Goal: Information Seeking & Learning: Learn about a topic

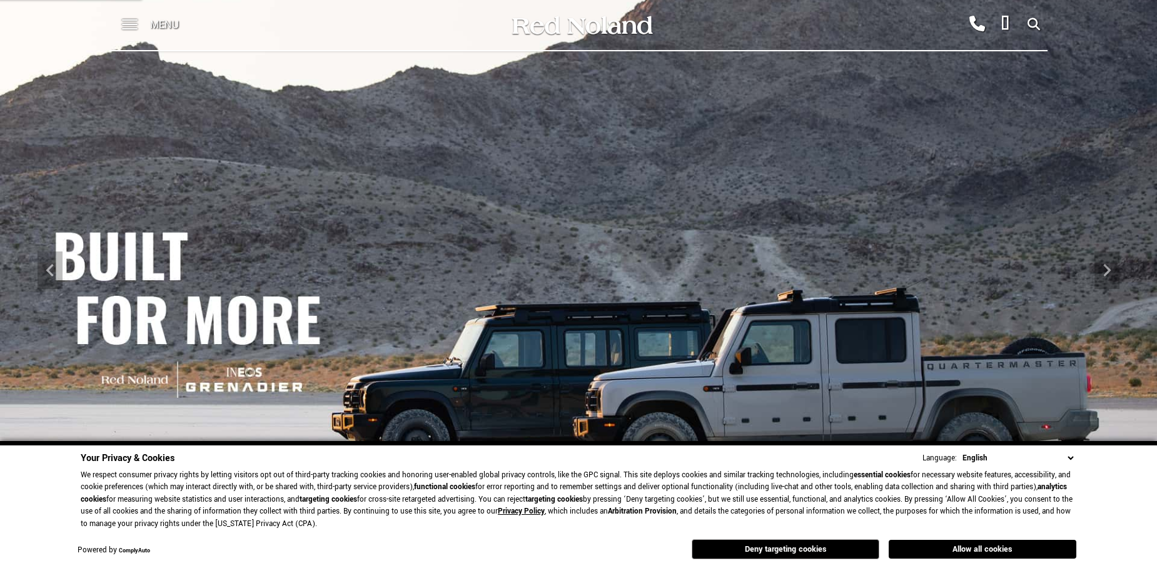
scroll to position [63, 0]
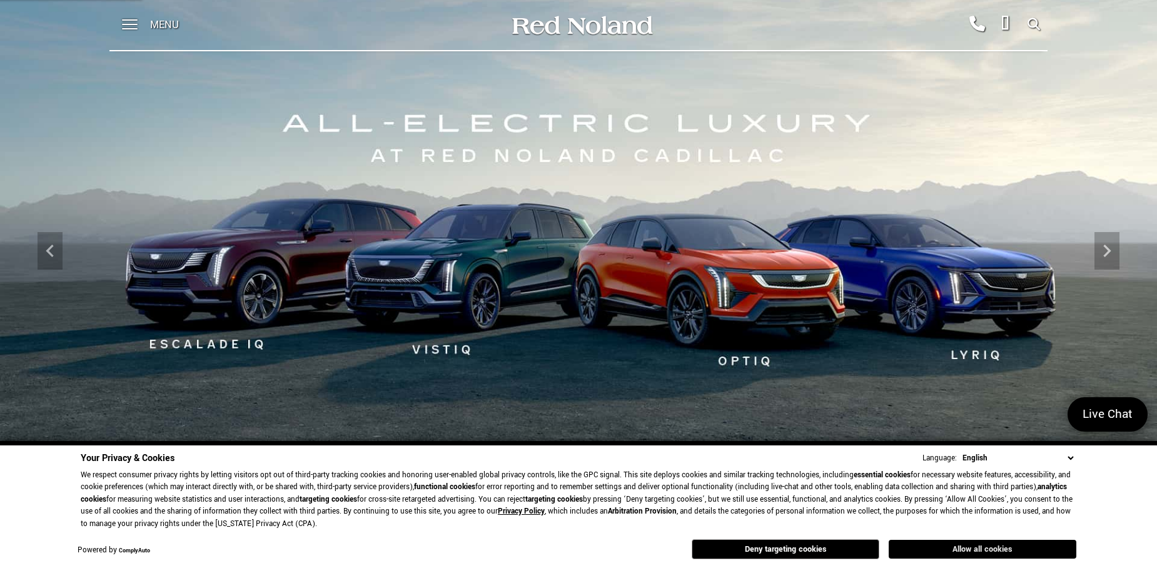
click at [970, 541] on button "Allow all cookies" at bounding box center [983, 549] width 188 height 19
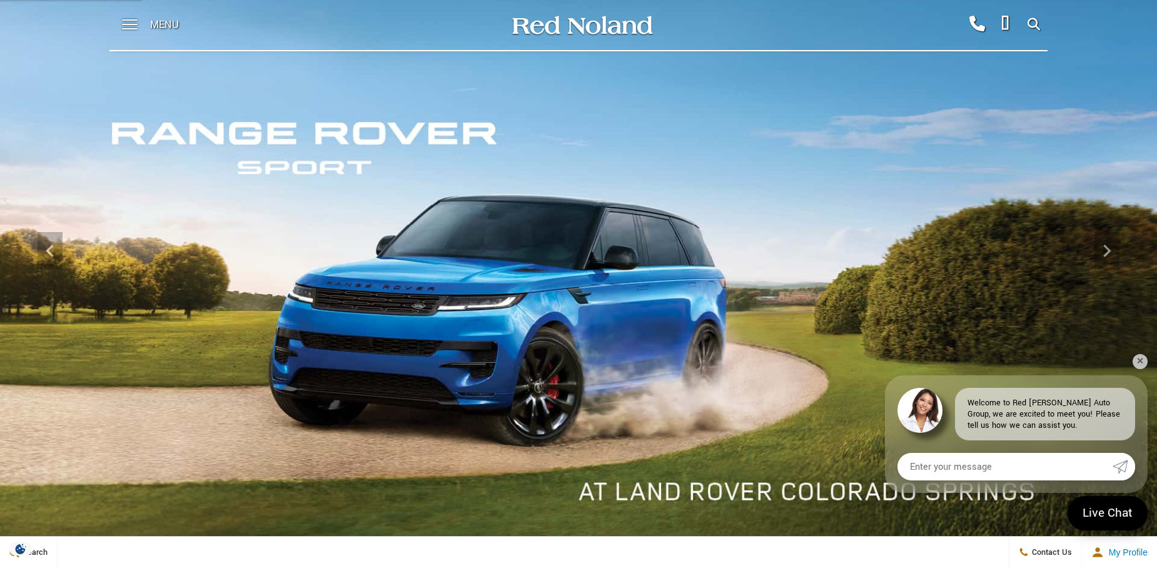
click at [474, 340] on img at bounding box center [578, 250] width 1157 height 651
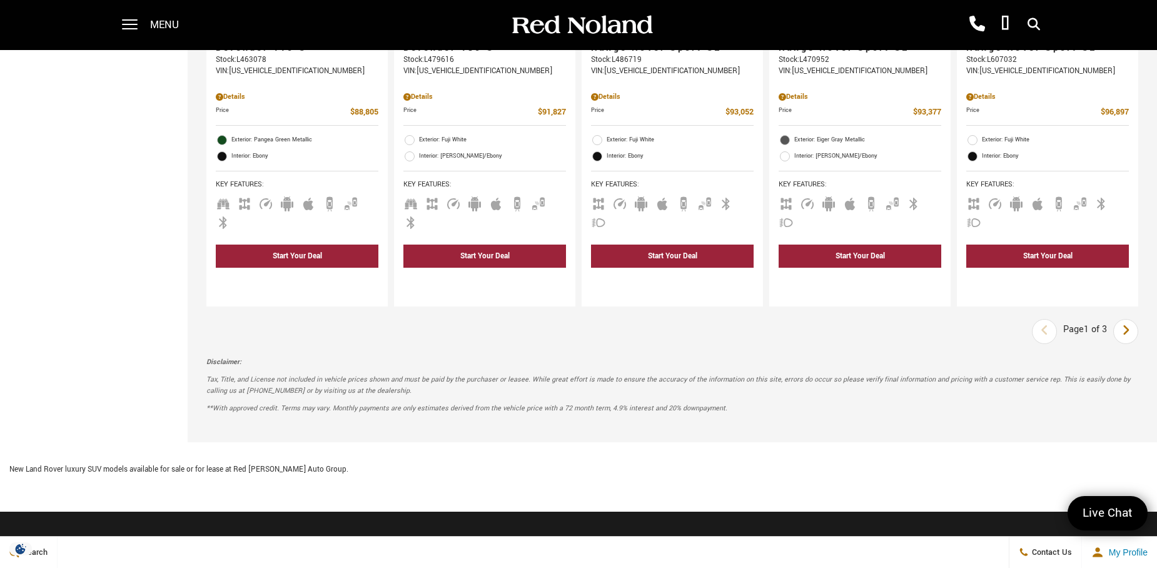
scroll to position [1877, 0]
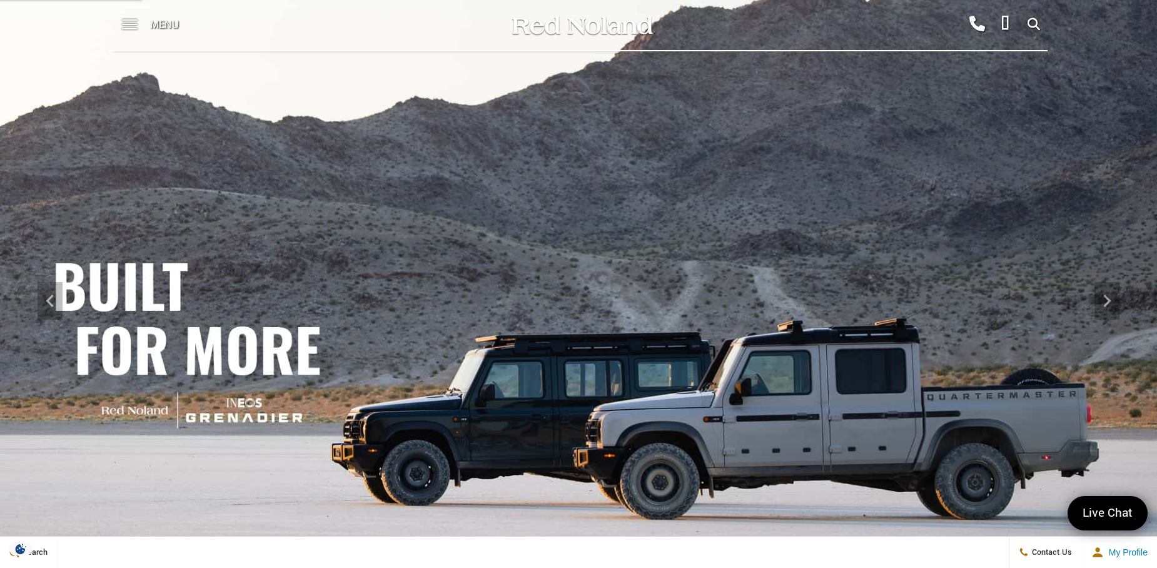
scroll to position [63, 0]
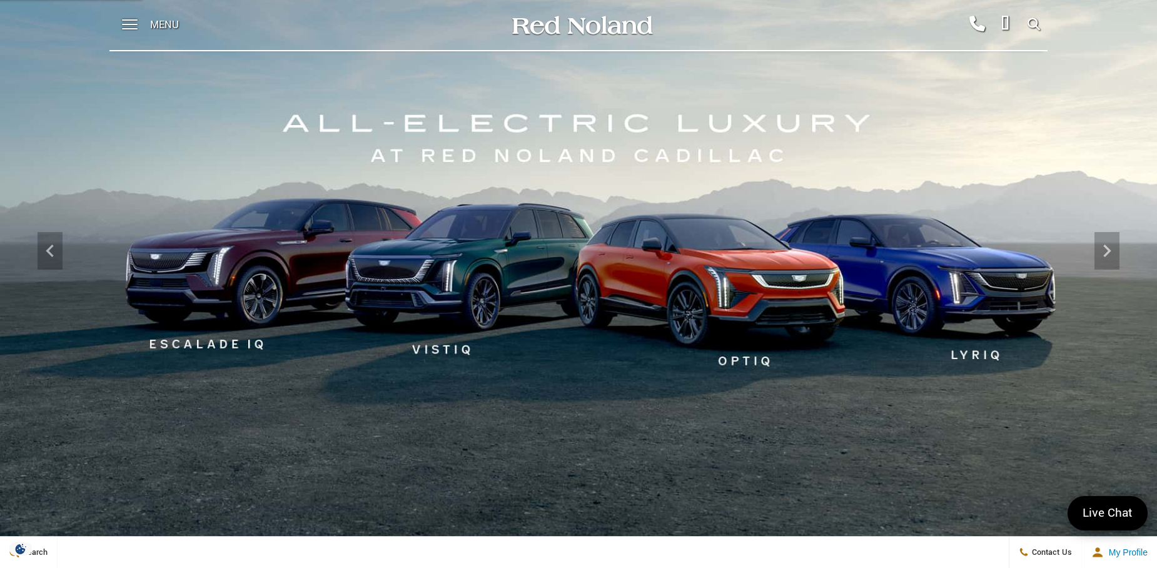
click at [477, 277] on img at bounding box center [578, 250] width 1157 height 651
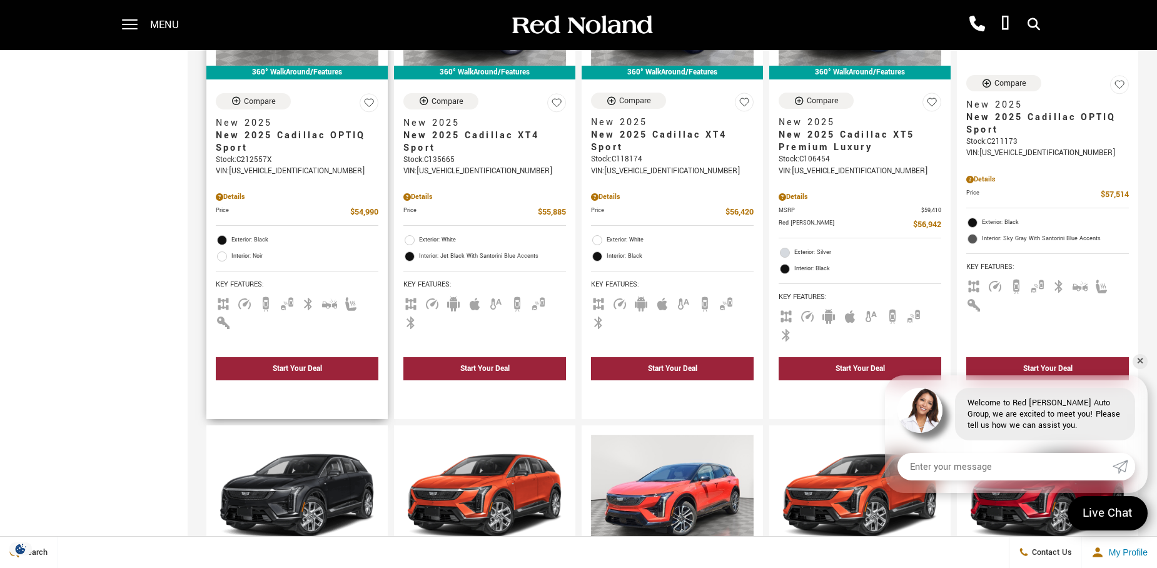
scroll to position [1314, 0]
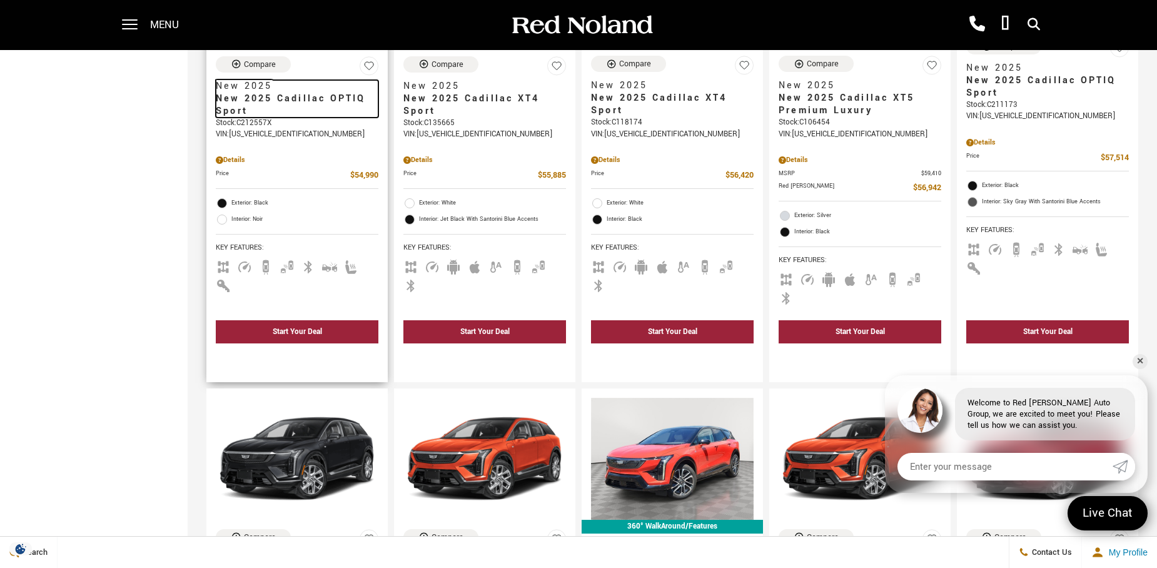
click at [260, 96] on span "New 2025 Cadillac OPTIQ Sport" at bounding box center [292, 105] width 153 height 25
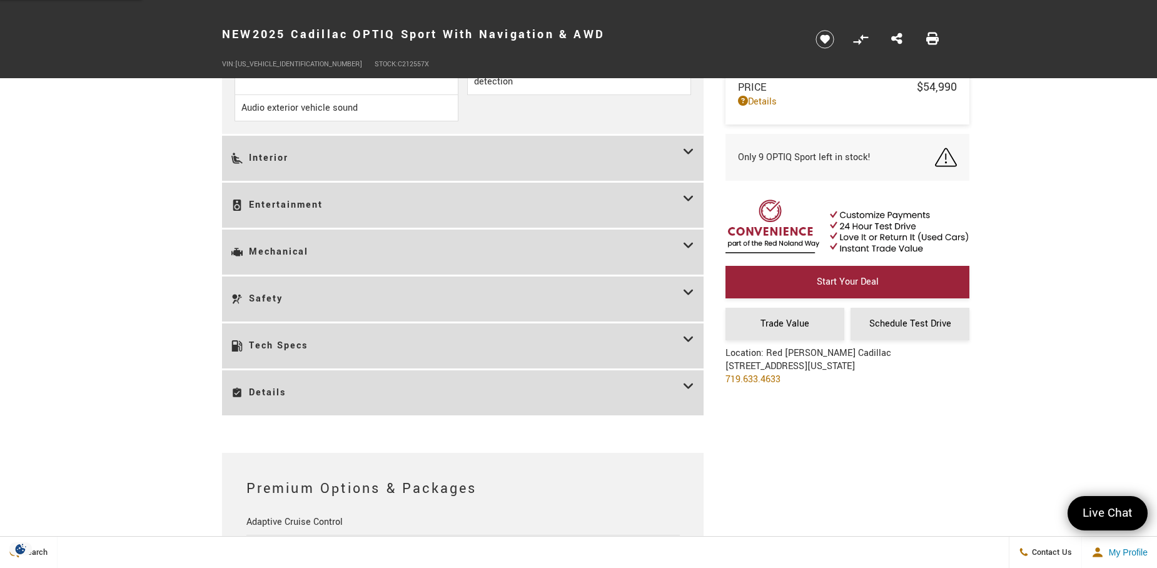
scroll to position [1877, 0]
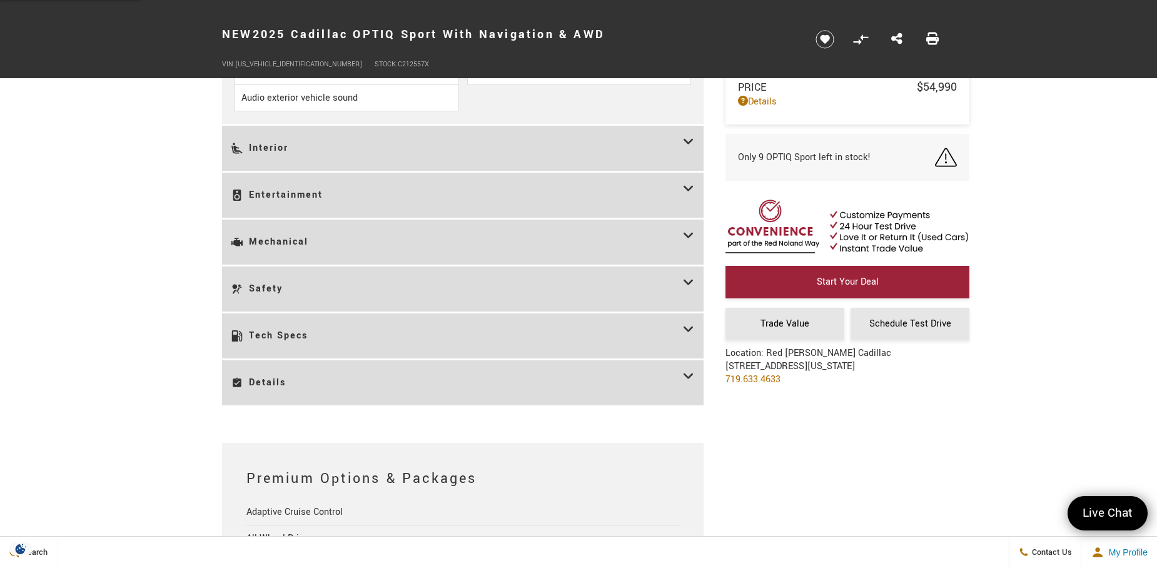
click at [266, 381] on h3 "Details" at bounding box center [457, 383] width 452 height 26
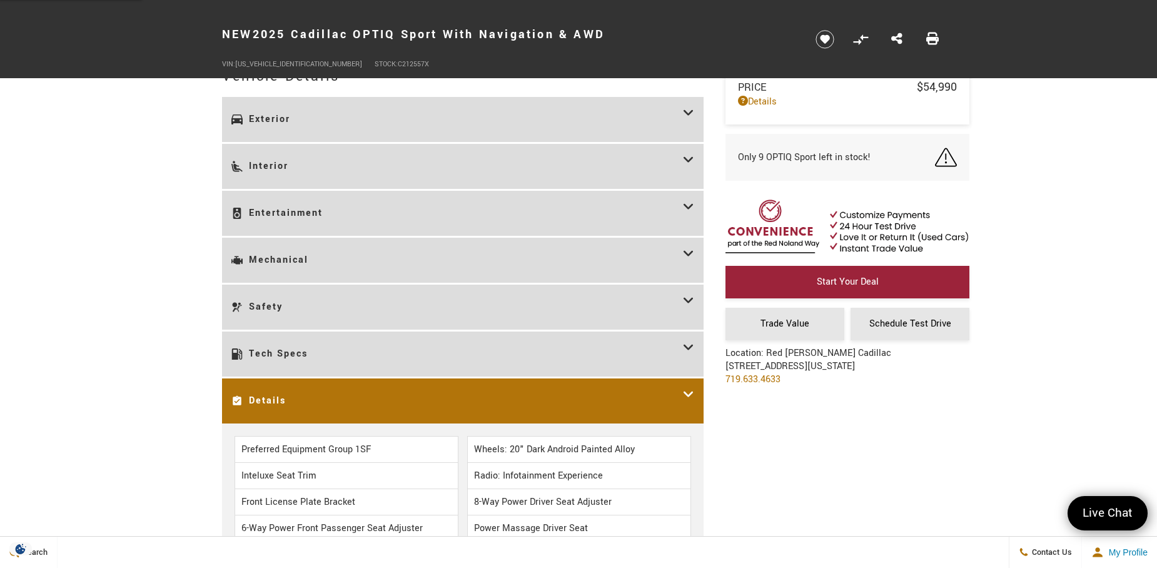
scroll to position [1501, 0]
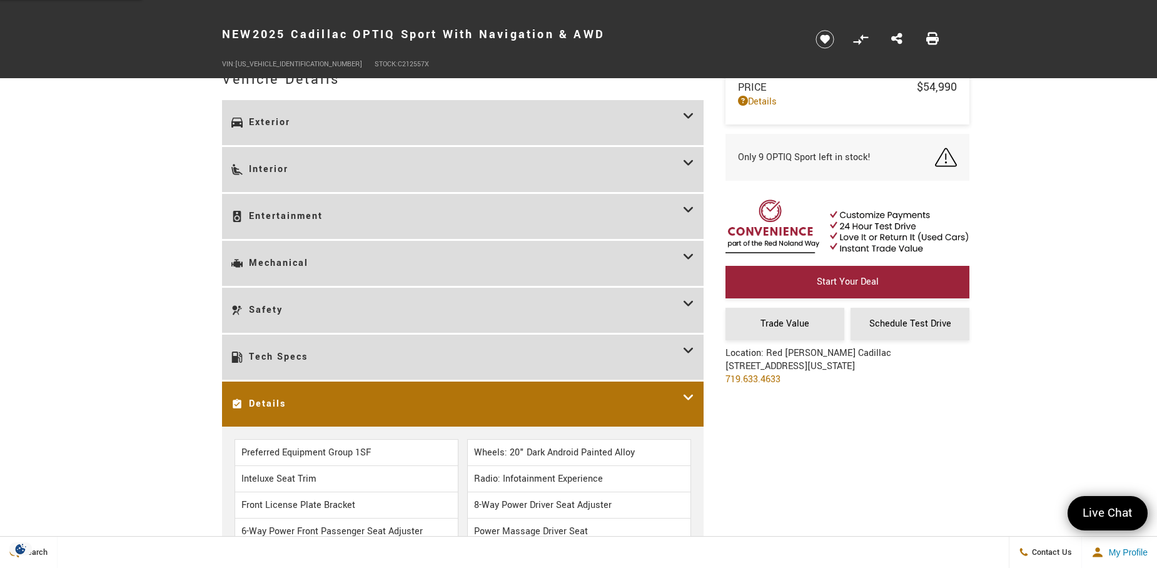
click at [678, 394] on h3 "Details" at bounding box center [457, 404] width 452 height 26
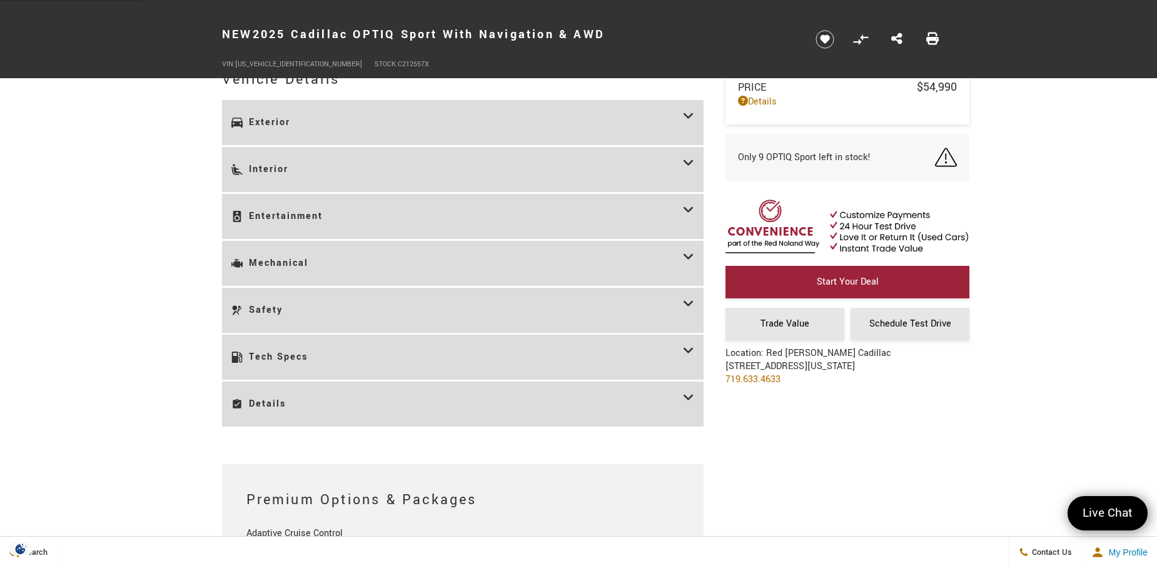
click at [492, 356] on h3 "Tech Specs" at bounding box center [457, 357] width 452 height 26
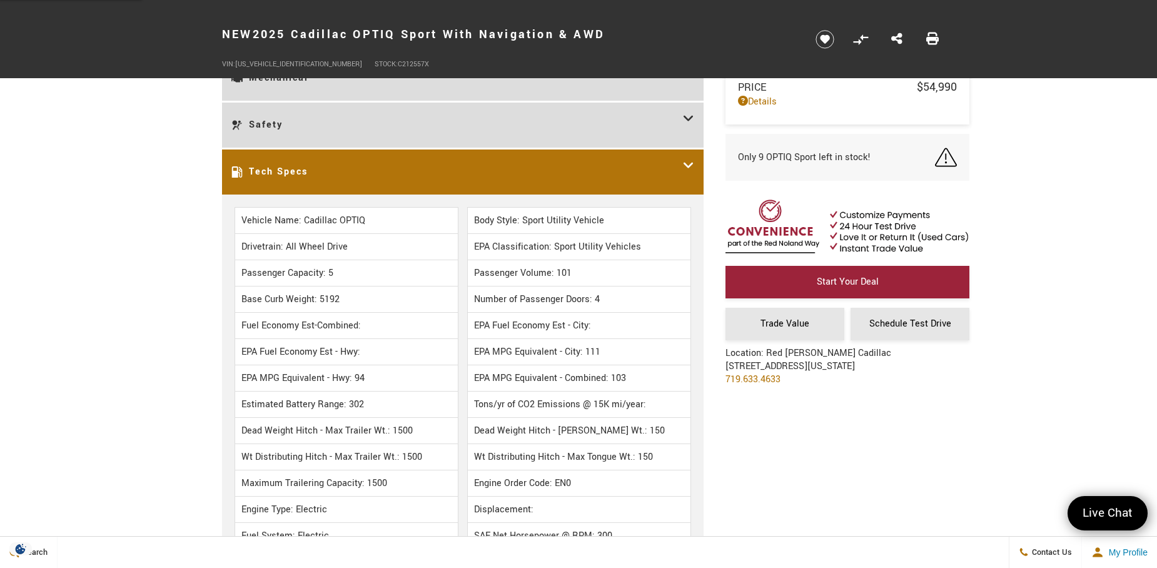
scroll to position [1689, 0]
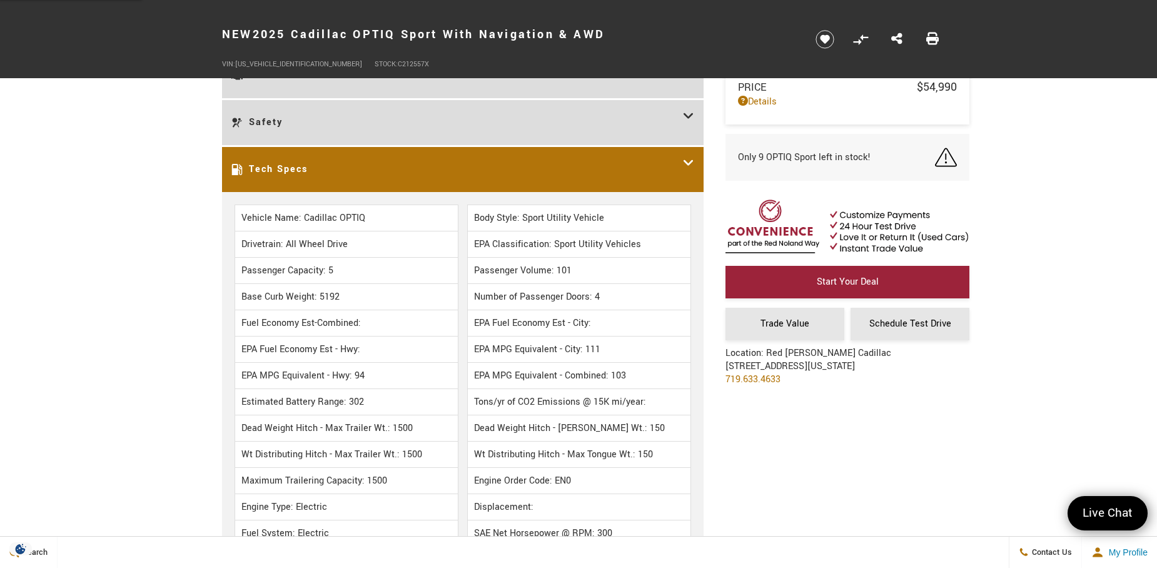
click at [689, 161] on icon at bounding box center [688, 169] width 11 height 26
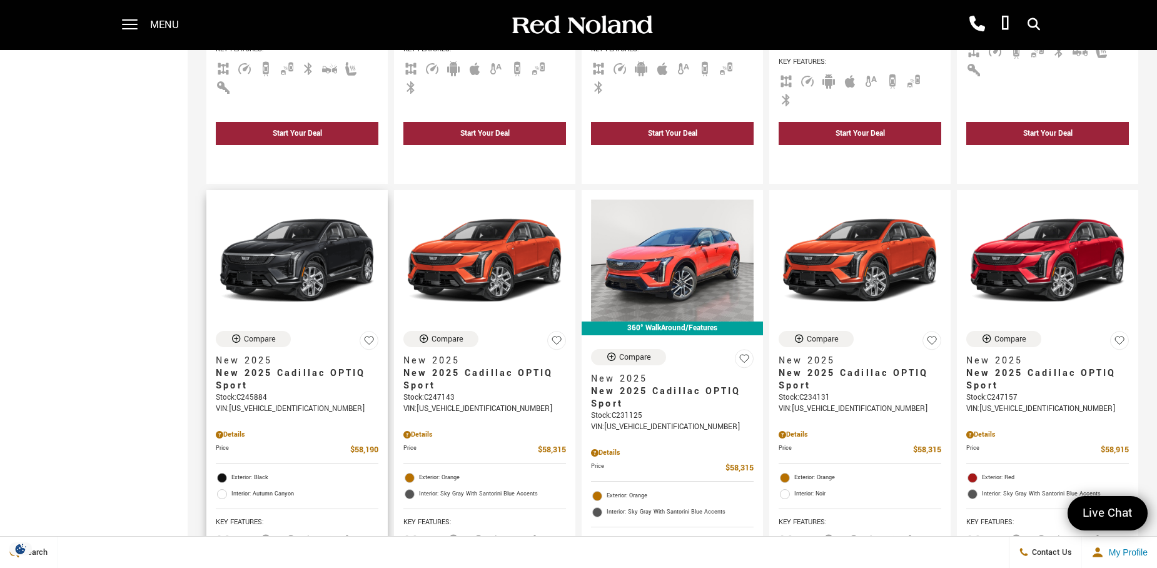
scroll to position [1564, 0]
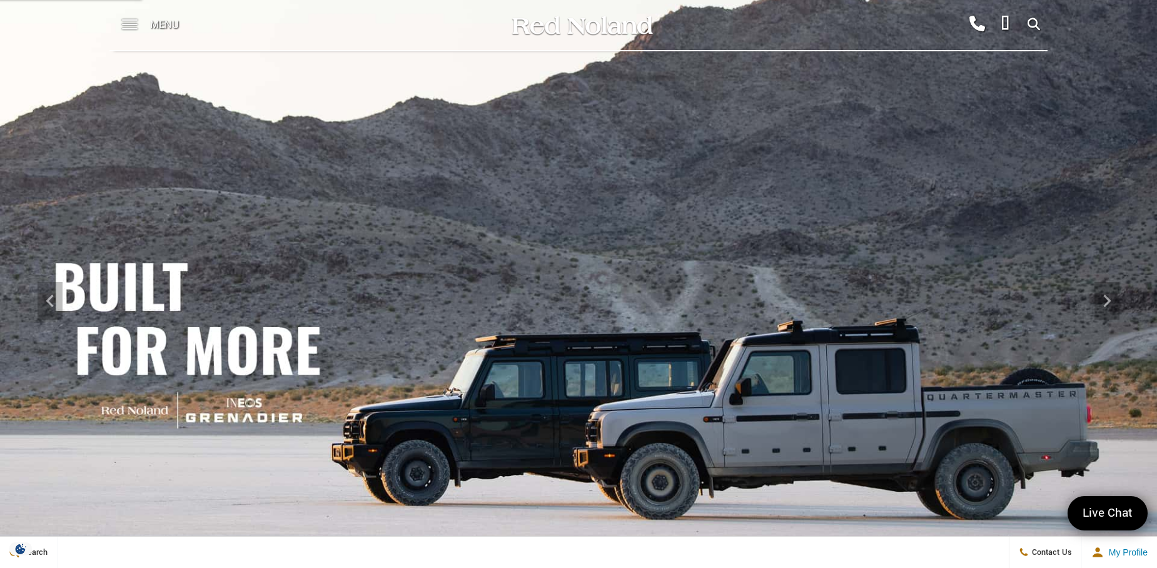
scroll to position [63, 0]
